Goal: Transaction & Acquisition: Purchase product/service

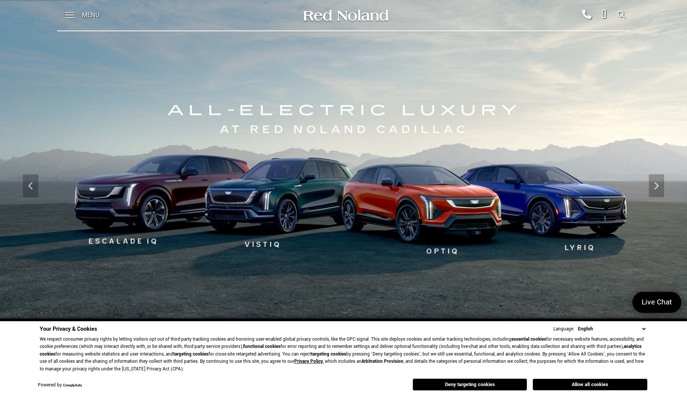
click at [585, 383] on button "Allow all cookies" at bounding box center [590, 384] width 115 height 11
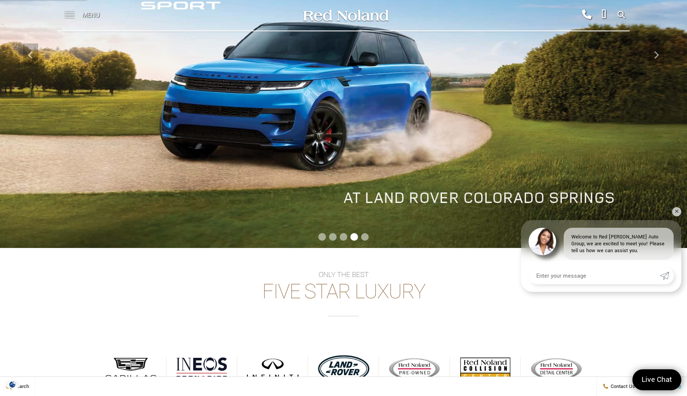
scroll to position [123, 0]
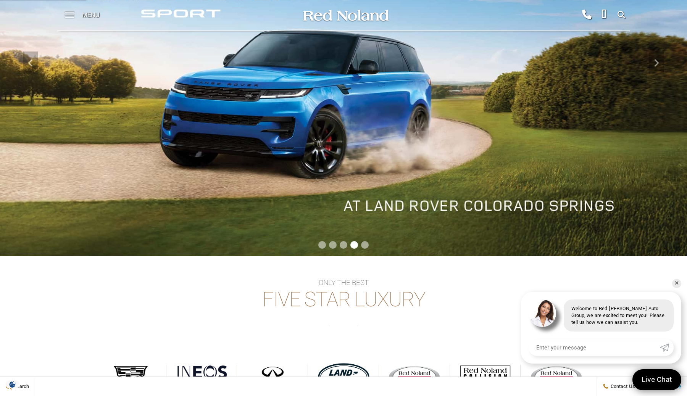
click at [69, 16] on span at bounding box center [70, 15] width 10 height 31
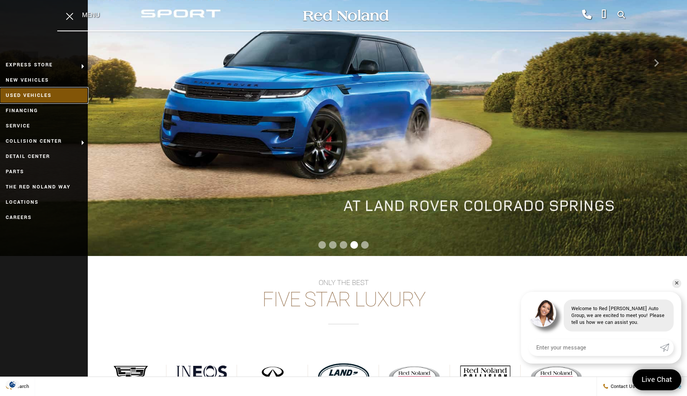
click at [26, 95] on link "Used Vehicles" at bounding box center [44, 95] width 88 height 15
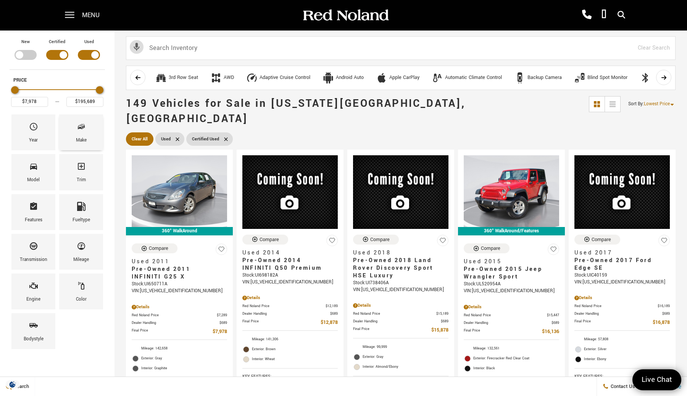
click at [85, 136] on div "Make" at bounding box center [81, 140] width 11 height 8
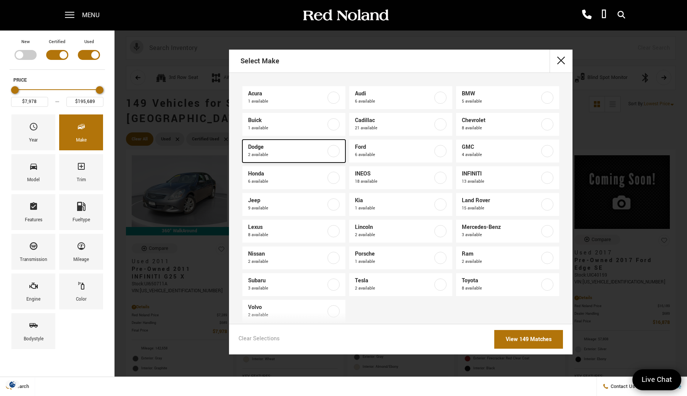
click at [332, 152] on label at bounding box center [333, 151] width 12 height 12
type input "$23,189"
type input "$25,687"
checkbox input "true"
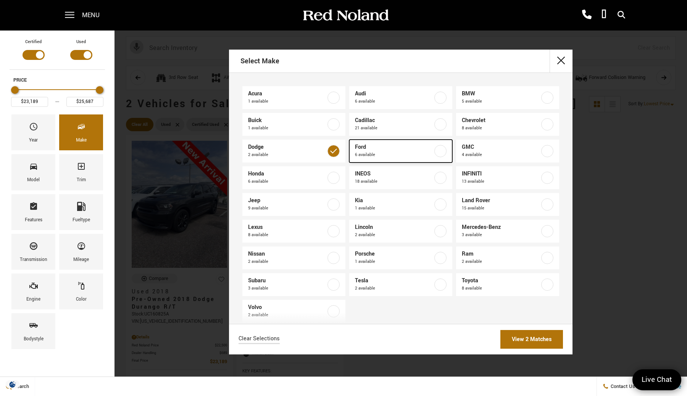
click at [439, 151] on label at bounding box center [440, 151] width 12 height 12
type input "$16,878"
type input "$56,299"
checkbox input "true"
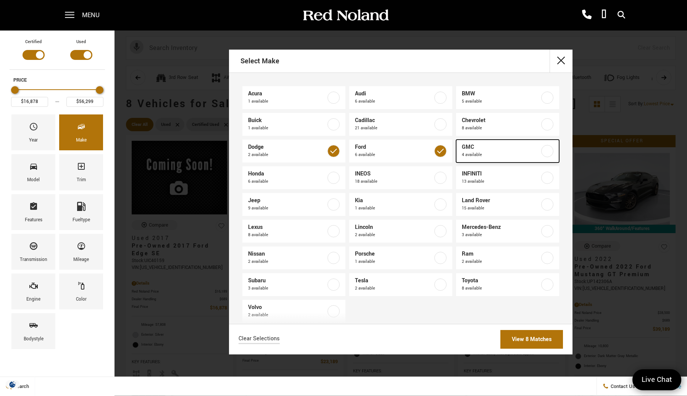
click at [550, 152] on label at bounding box center [547, 151] width 12 height 12
type input "$85,689"
checkbox input "true"
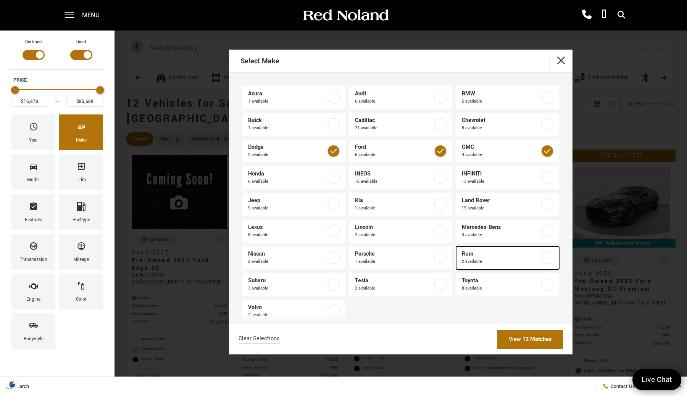
click at [547, 261] on label at bounding box center [547, 258] width 12 height 12
checkbox input "true"
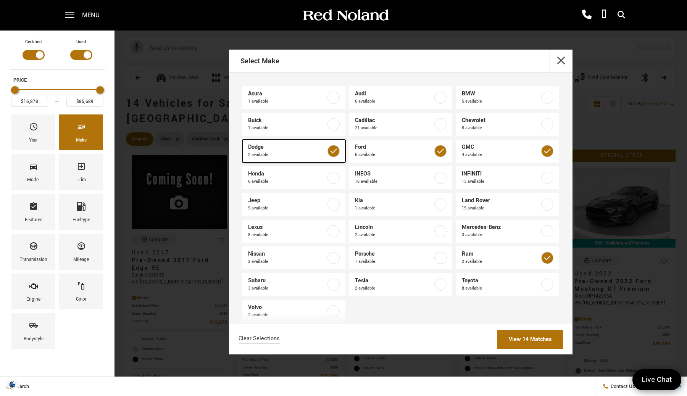
click at [329, 153] on label at bounding box center [333, 151] width 12 height 12
checkbox input "false"
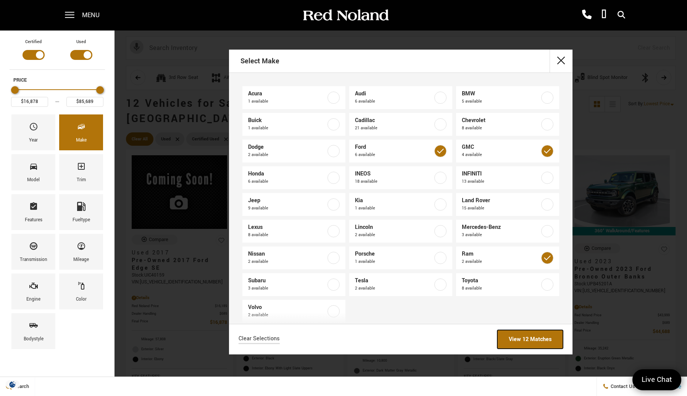
click at [534, 339] on link "View 12 Matches" at bounding box center [530, 339] width 66 height 19
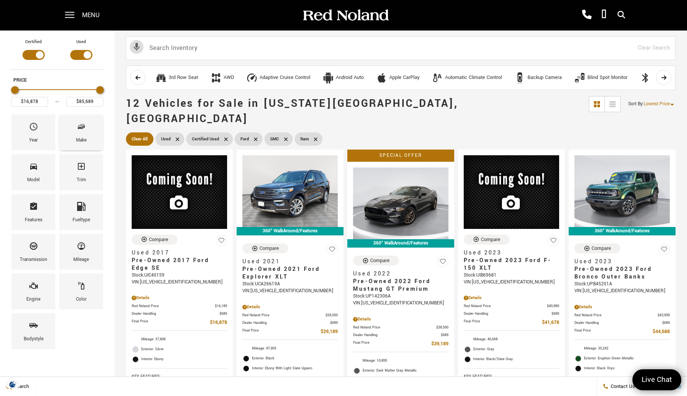
click at [77, 135] on span "Make" at bounding box center [81, 128] width 9 height 16
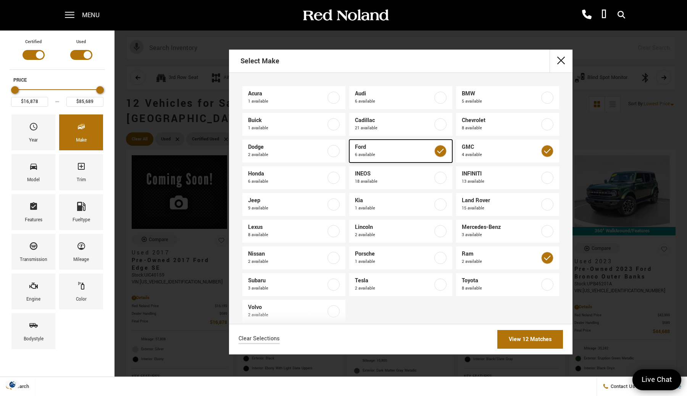
click at [443, 152] on label at bounding box center [440, 151] width 12 height 12
type input "$45,944"
checkbox input "false"
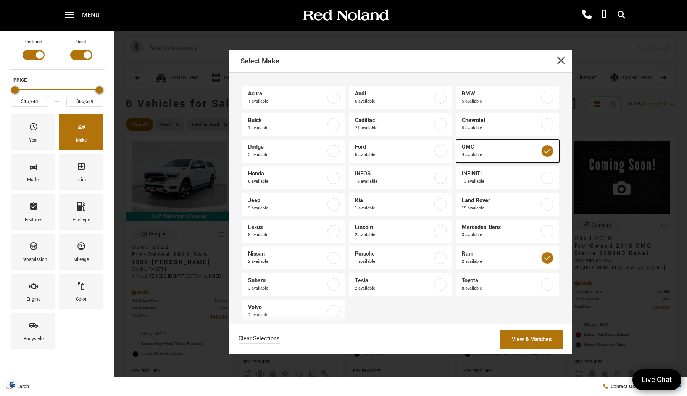
click at [550, 152] on label at bounding box center [547, 151] width 12 height 12
type input "$51,878"
checkbox input "false"
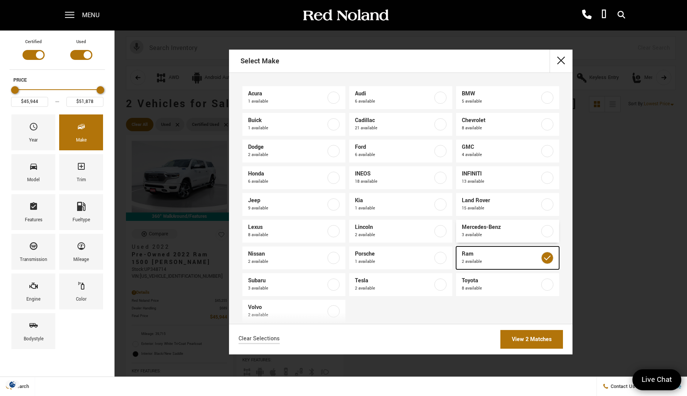
drag, startPoint x: 552, startPoint y: 256, endPoint x: 501, endPoint y: 225, distance: 59.8
click at [552, 256] on label at bounding box center [547, 258] width 12 height 12
type input "$7,978"
type input "$195,689"
checkbox input "false"
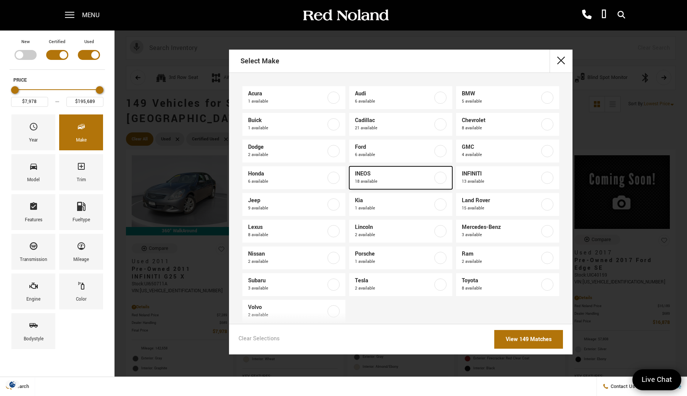
click at [443, 179] on label at bounding box center [440, 178] width 12 height 12
type input "$70,678"
type input "$92,688"
checkbox input "true"
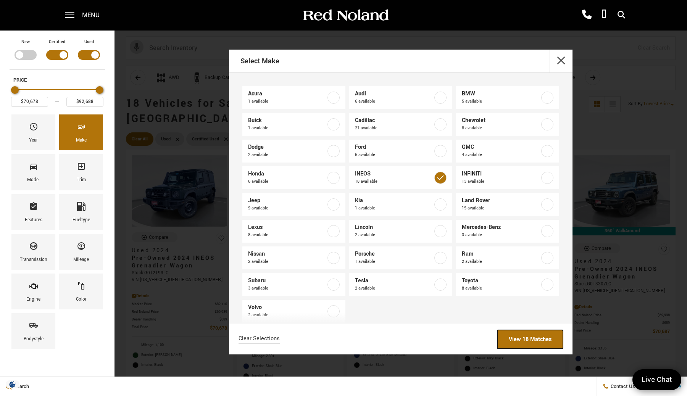
click at [538, 337] on link "View 18 Matches" at bounding box center [530, 339] width 66 height 19
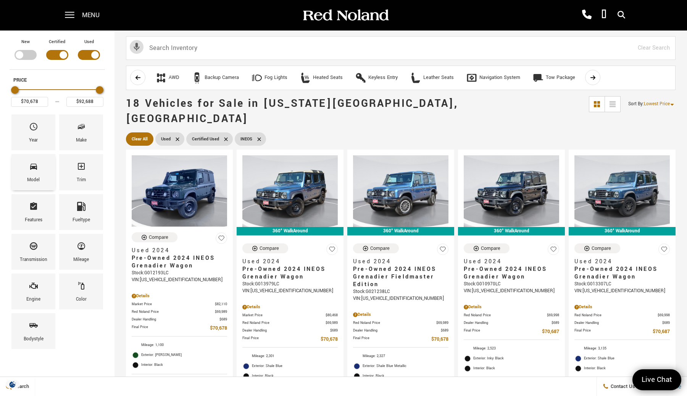
click at [38, 171] on div "Model" at bounding box center [33, 172] width 44 height 36
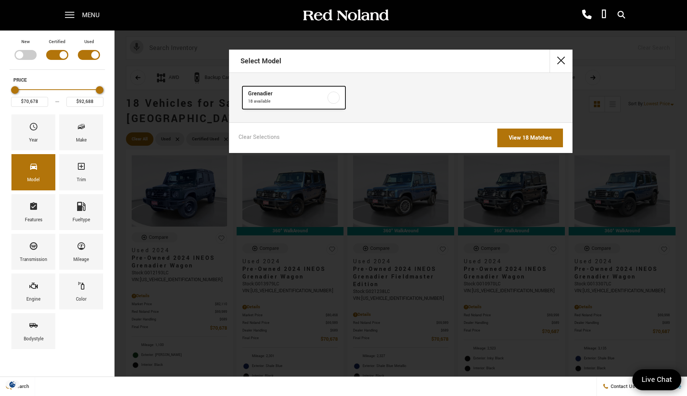
click at [337, 97] on label at bounding box center [333, 98] width 12 height 12
checkbox input "true"
click at [92, 170] on div "Trim" at bounding box center [81, 172] width 44 height 36
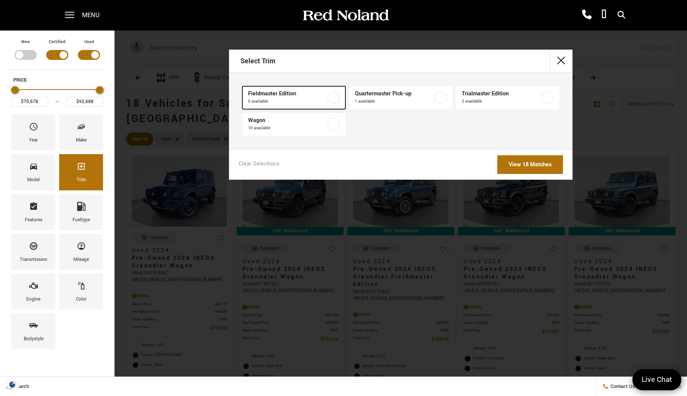
click at [336, 99] on label at bounding box center [333, 98] width 12 height 12
type input "$86,314"
checkbox input "true"
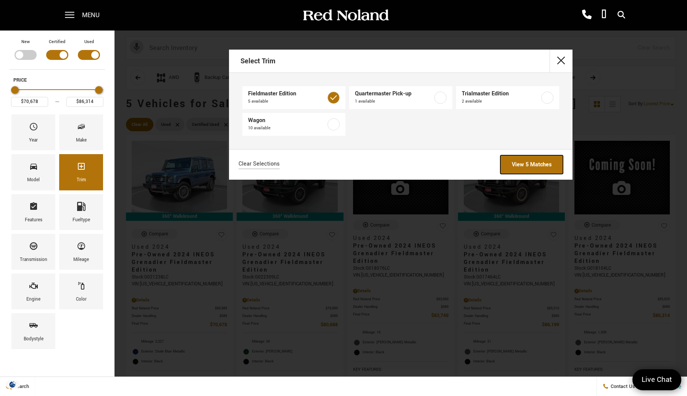
click at [538, 165] on link "View 5 Matches" at bounding box center [531, 164] width 63 height 19
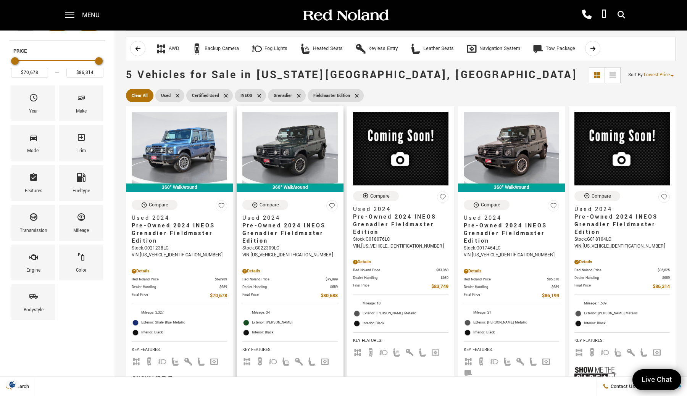
scroll to position [34, 0]
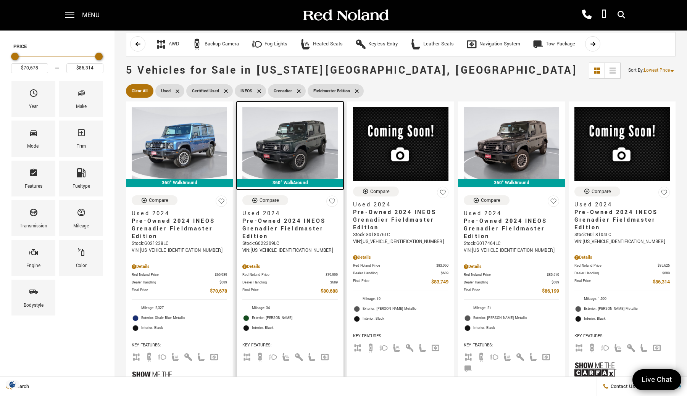
click at [284, 146] on img at bounding box center [289, 143] width 95 height 72
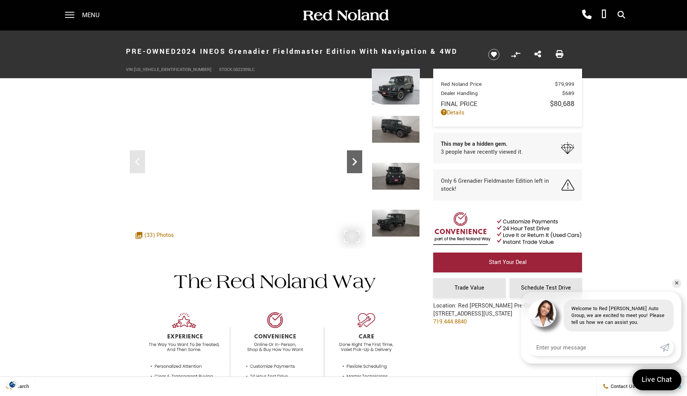
click at [355, 160] on icon "Next" at bounding box center [354, 162] width 5 height 8
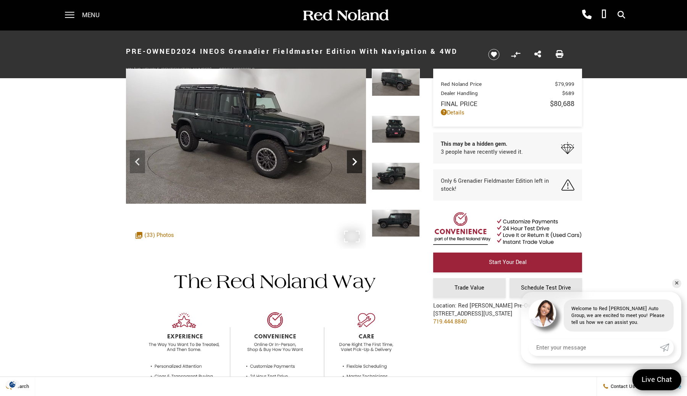
click at [355, 160] on icon "Next" at bounding box center [354, 162] width 5 height 8
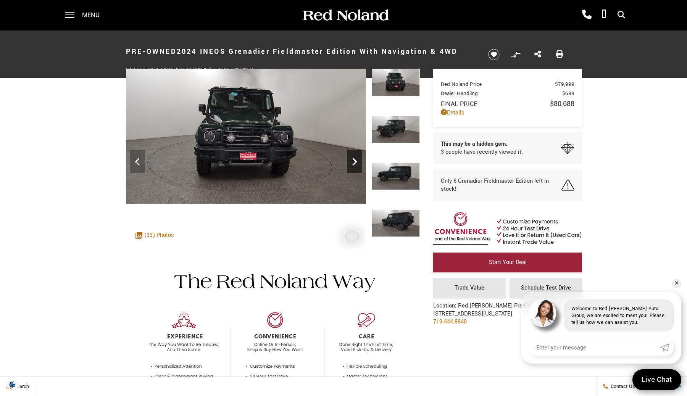
click at [355, 160] on icon "Next" at bounding box center [354, 162] width 5 height 8
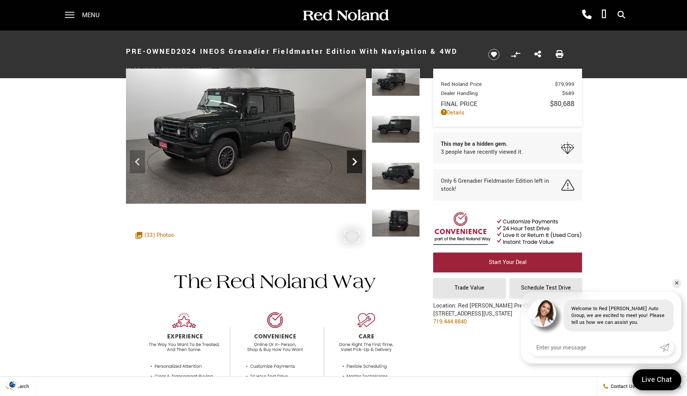
click at [355, 160] on icon "Next" at bounding box center [354, 162] width 5 height 8
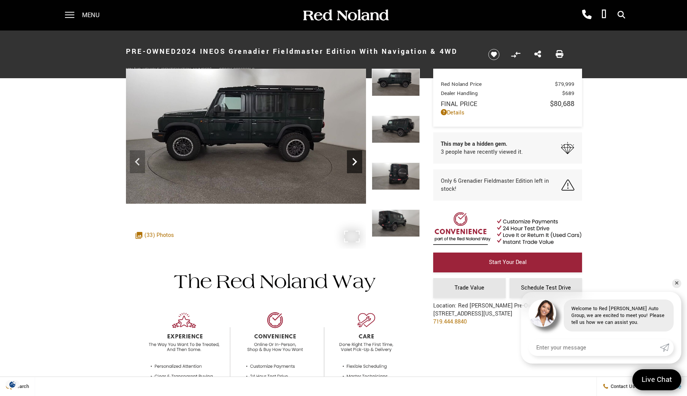
click at [355, 160] on icon "Next" at bounding box center [354, 162] width 5 height 8
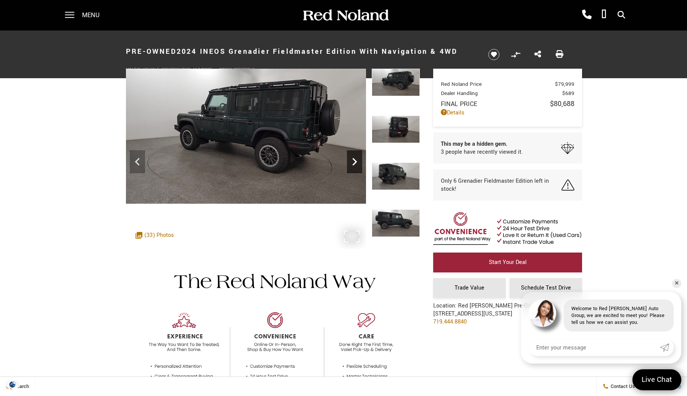
click at [355, 160] on icon "Next" at bounding box center [354, 162] width 5 height 8
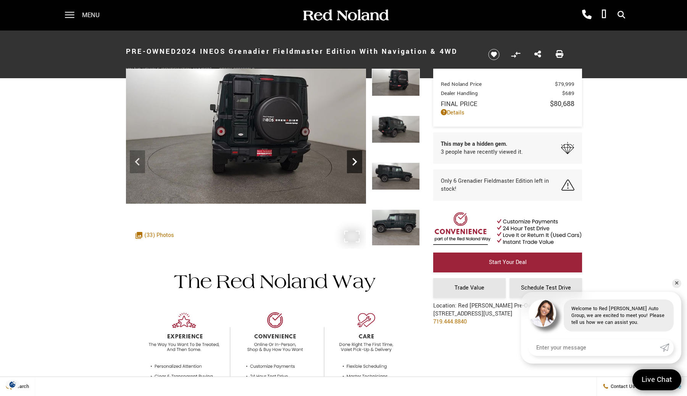
click at [355, 160] on icon "Next" at bounding box center [354, 162] width 5 height 8
